Goal: Find specific page/section: Find specific page/section

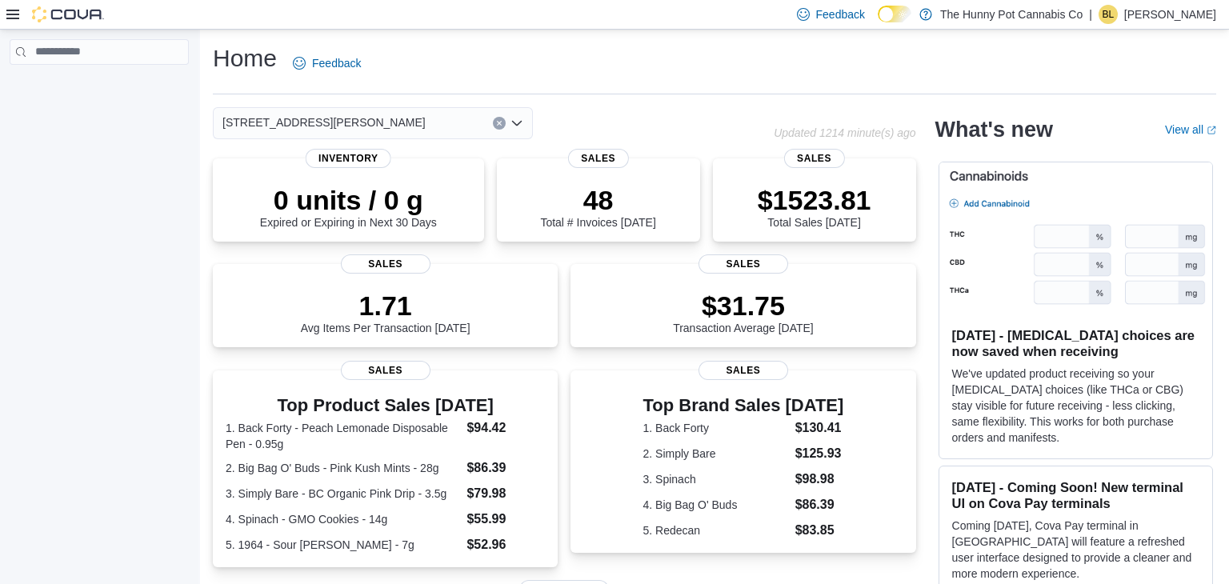
click at [14, 14] on icon at bounding box center [12, 15] width 13 height 10
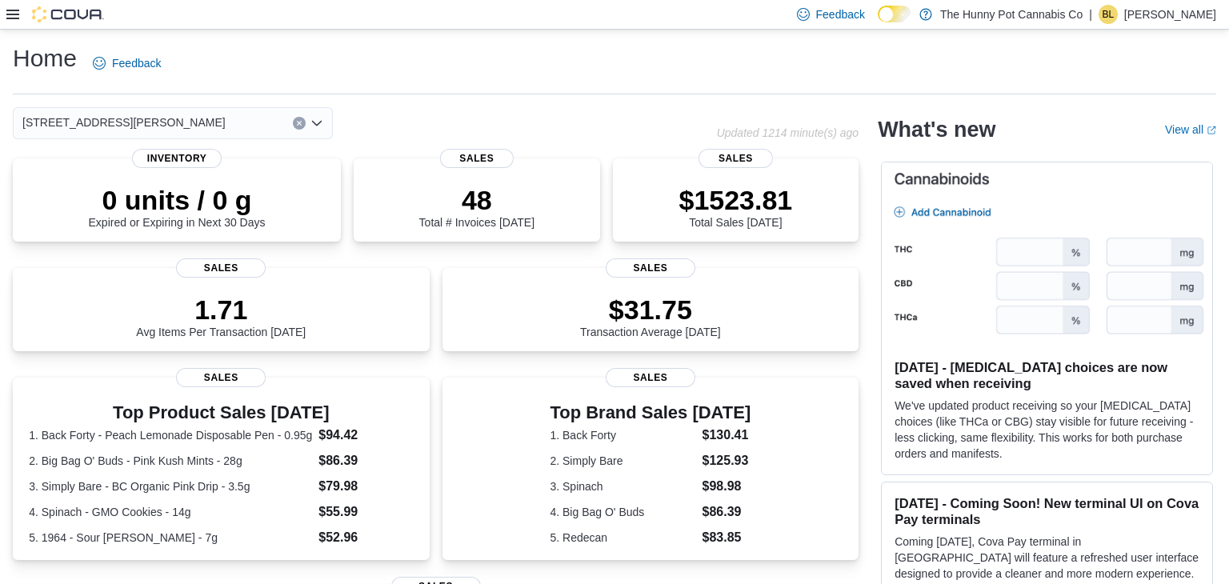
click at [14, 14] on icon at bounding box center [12, 15] width 13 height 10
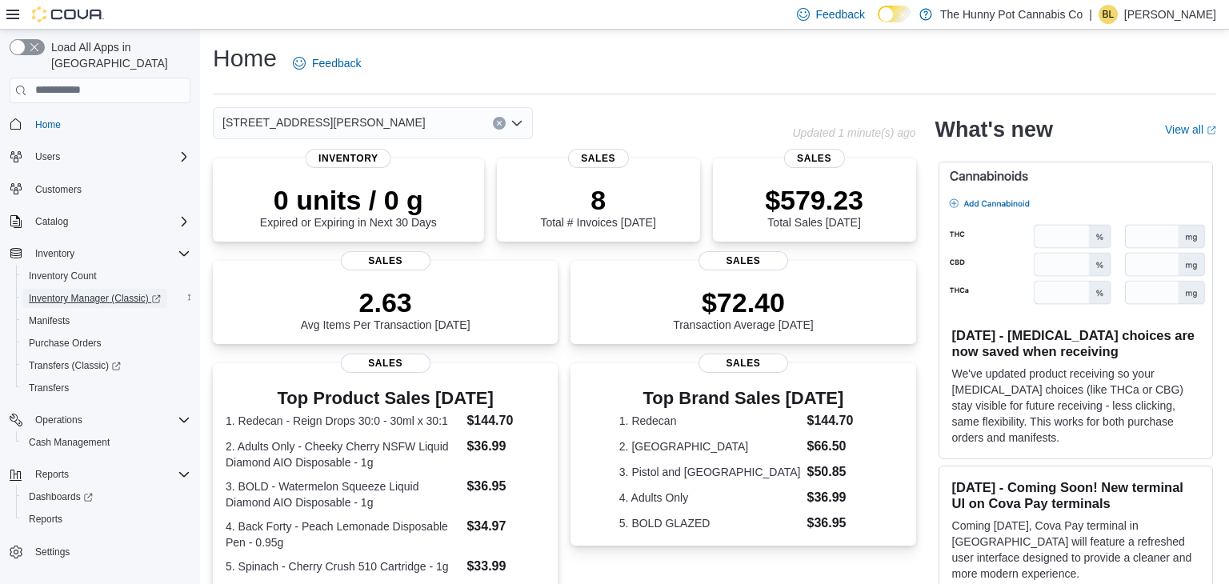
click at [86, 292] on span "Inventory Manager (Classic)" at bounding box center [95, 298] width 132 height 13
